Goal: Information Seeking & Learning: Learn about a topic

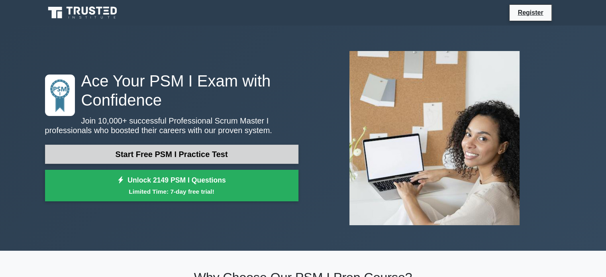
click at [179, 151] on link "Start Free PSM I Practice Test" at bounding box center [171, 154] width 253 height 19
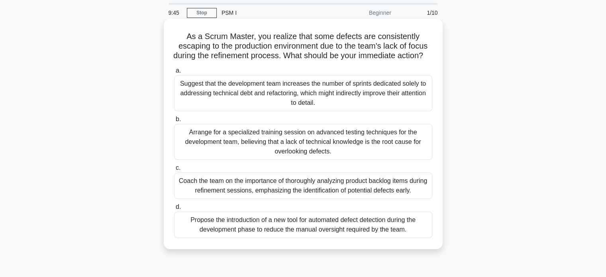
scroll to position [40, 0]
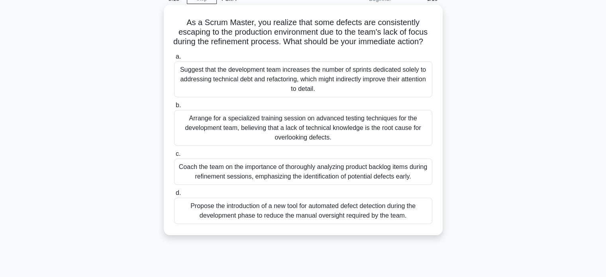
click at [238, 181] on div "Coach the team on the importance of thoroughly analyzing product backlog items …" at bounding box center [303, 172] width 258 height 26
click at [174, 157] on input "c. Coach the team on the importance of thoroughly analyzing product backlog ite…" at bounding box center [174, 153] width 0 height 5
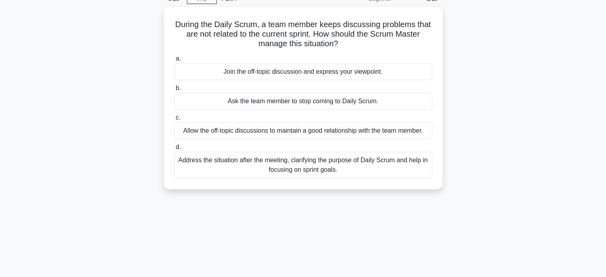
scroll to position [0, 0]
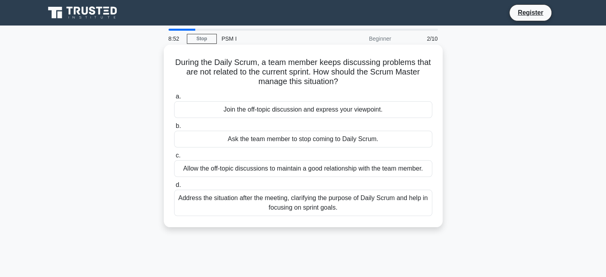
click at [245, 206] on div "Address the situation after the meeting, clarifying the purpose of Daily Scrum …" at bounding box center [303, 203] width 258 height 26
click at [174, 188] on input "d. Address the situation after the meeting, clarifying the purpose of Daily Scr…" at bounding box center [174, 184] width 0 height 5
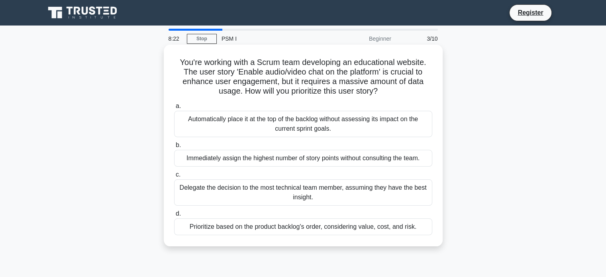
click at [253, 227] on div "Prioritize based on the product backlog's order, considering value, cost, and r…" at bounding box center [303, 226] width 258 height 17
click at [174, 216] on input "d. Prioritize based on the product backlog's order, considering value, cost, an…" at bounding box center [174, 213] width 0 height 5
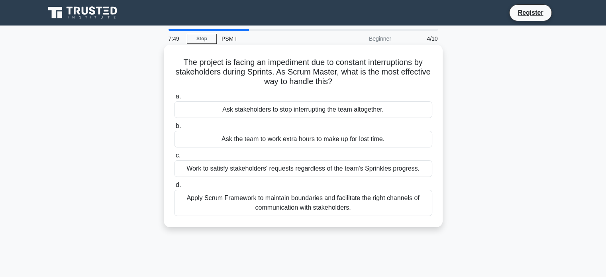
click at [282, 207] on div "Apply Scrum Framework to maintain boundaries and facilitate the right channels …" at bounding box center [303, 203] width 258 height 26
click at [174, 188] on input "d. Apply Scrum Framework to maintain boundaries and facilitate the right channe…" at bounding box center [174, 184] width 0 height 5
